Goal: Information Seeking & Learning: Find specific fact

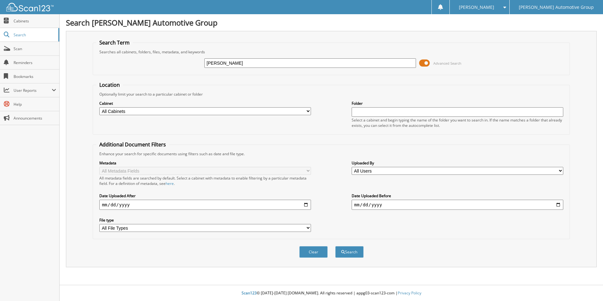
type input "[PERSON_NAME]"
click at [335, 246] on button "Search" at bounding box center [349, 252] width 28 height 12
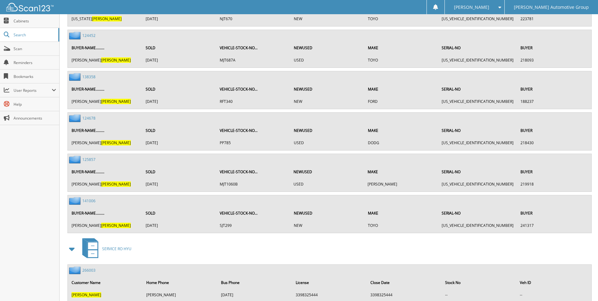
scroll to position [568, 0]
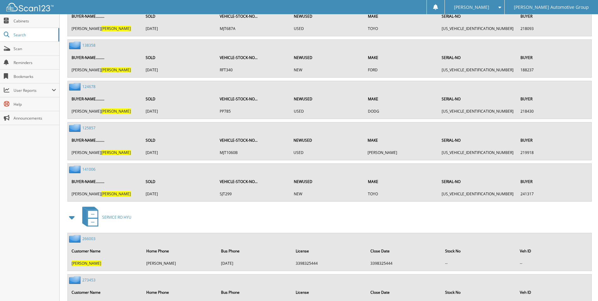
click at [91, 171] on link "141006" at bounding box center [88, 169] width 13 height 5
